Goal: Find contact information: Find contact information

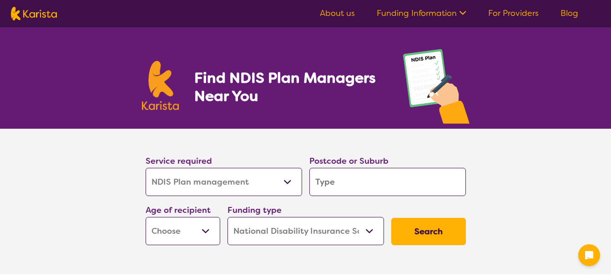
select select "NDIS Plan management"
select select "NDIS"
select select "NDIS Plan management"
select select "NDIS"
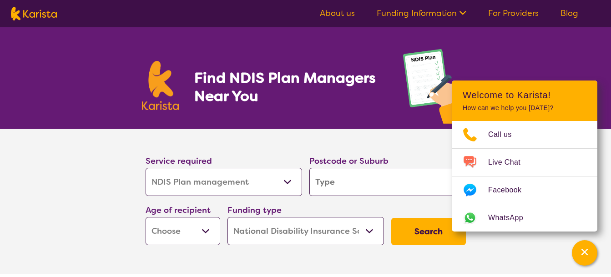
click at [340, 10] on link "About us" at bounding box center [337, 13] width 35 height 11
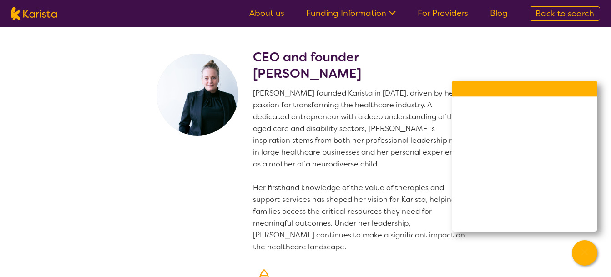
click at [569, 49] on section "CEO and founder Danielle Bodinnar Danielle founded Karista in 2016, driven by h…" at bounding box center [305, 222] width 611 height 390
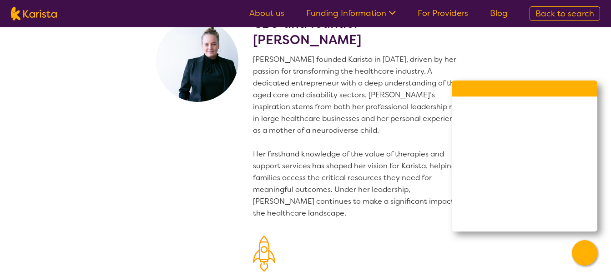
scroll to position [17, 0]
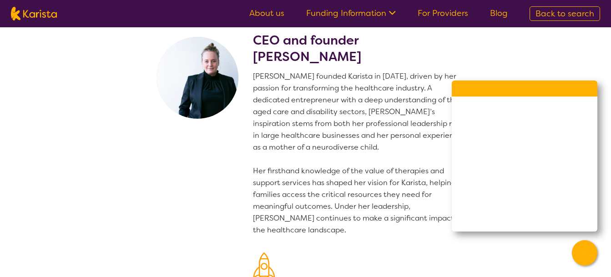
drag, startPoint x: 368, startPoint y: 56, endPoint x: 254, endPoint y: 41, distance: 114.7
click at [254, 41] on h2 "CEO and founder Danielle Bodinnar" at bounding box center [361, 48] width 217 height 33
copy h2 "CEO and founder Danielle Bodinnar"
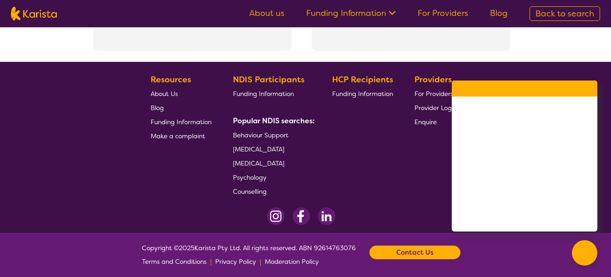
scroll to position [2081, 0]
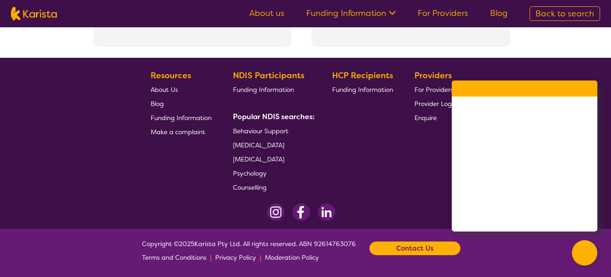
click at [429, 118] on span "Enquire" at bounding box center [426, 118] width 22 height 8
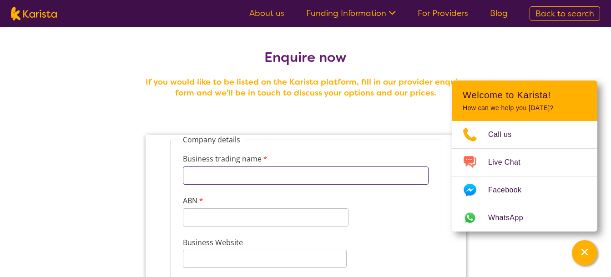
click at [195, 177] on input "Business trading name" at bounding box center [306, 176] width 246 height 18
type input "Z"
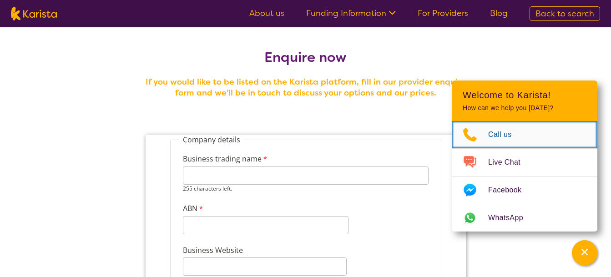
click at [504, 132] on span "Call us" at bounding box center [505, 135] width 35 height 14
